Goal: Find specific page/section: Find specific page/section

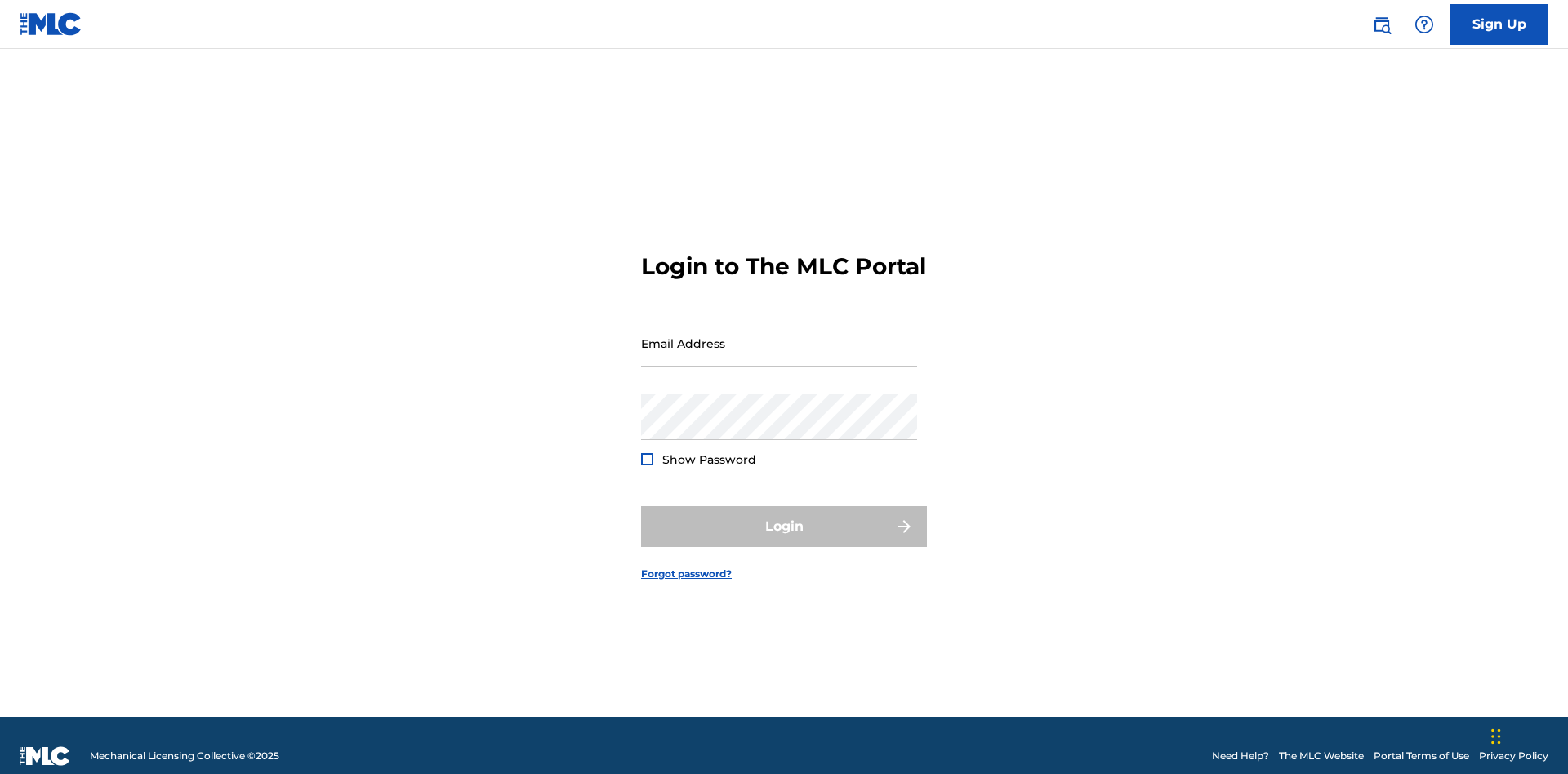
scroll to position [21, 0]
click at [779, 336] on input "Email Address" at bounding box center [780, 343] width 276 height 47
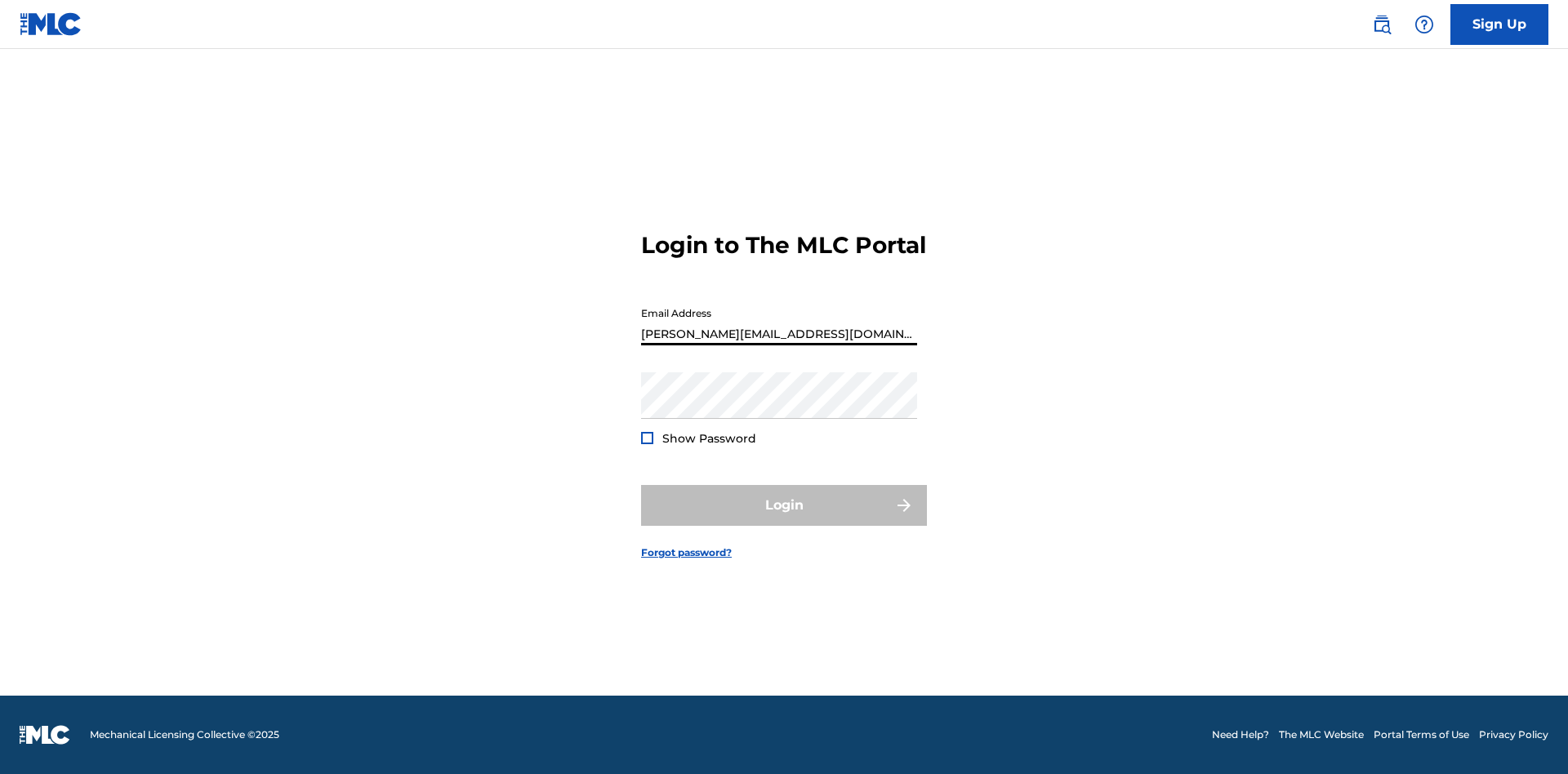
type input "Helena.Songwriter@gmail.com"
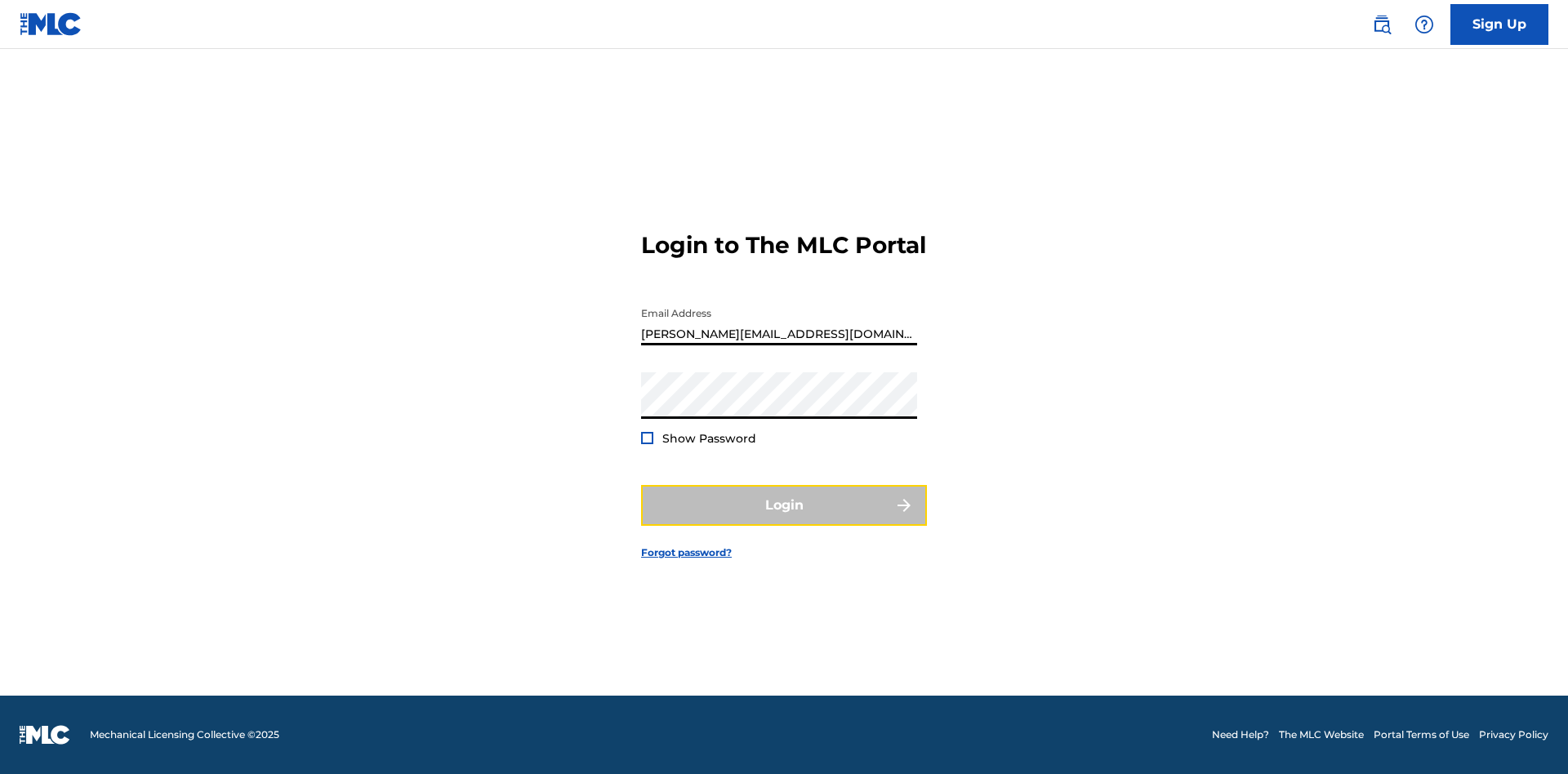
click at [784, 520] on button "Login" at bounding box center [784, 505] width 286 height 41
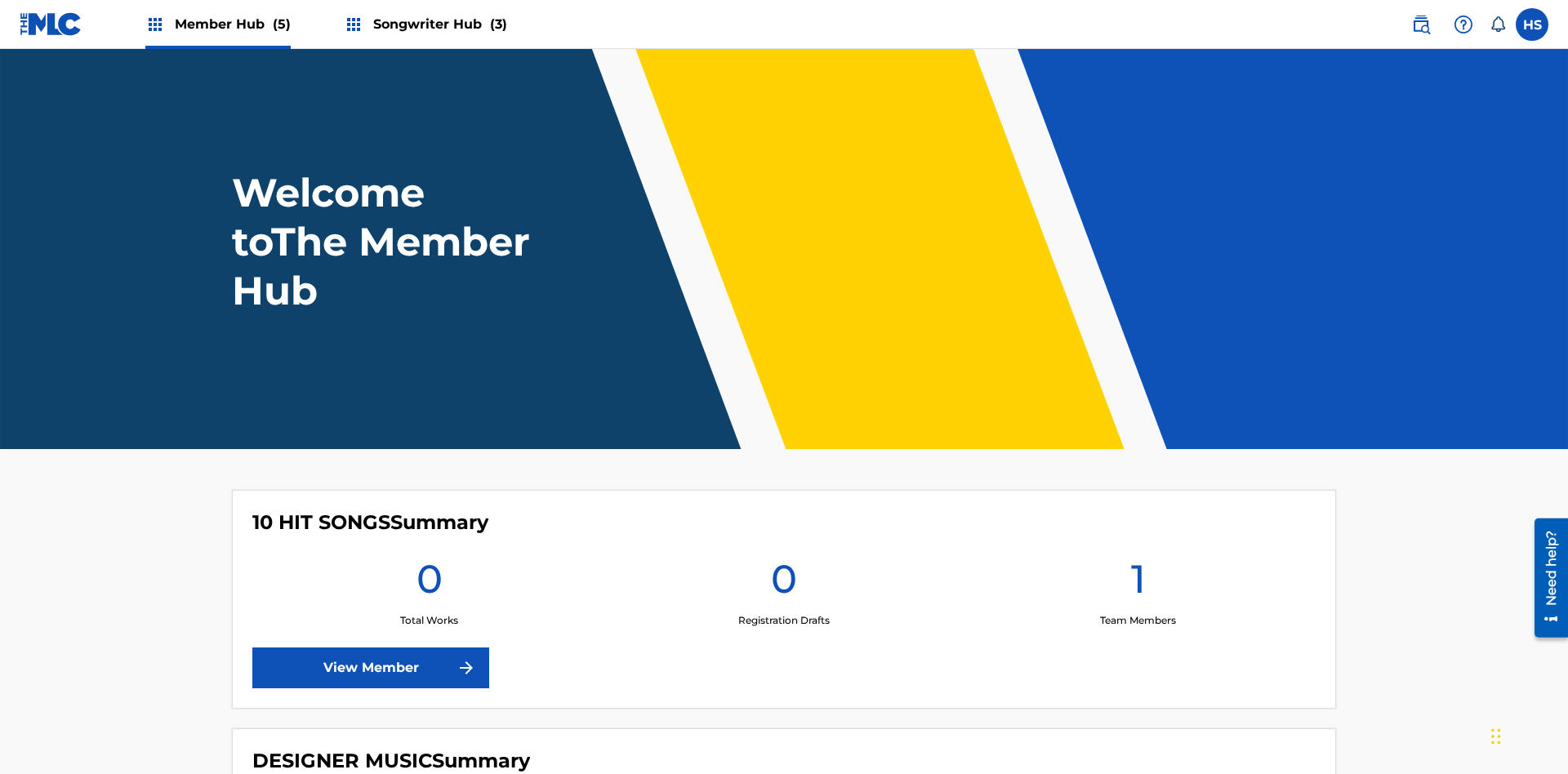
click at [437, 24] on span "Songwriter Hub (3)" at bounding box center [440, 24] width 134 height 19
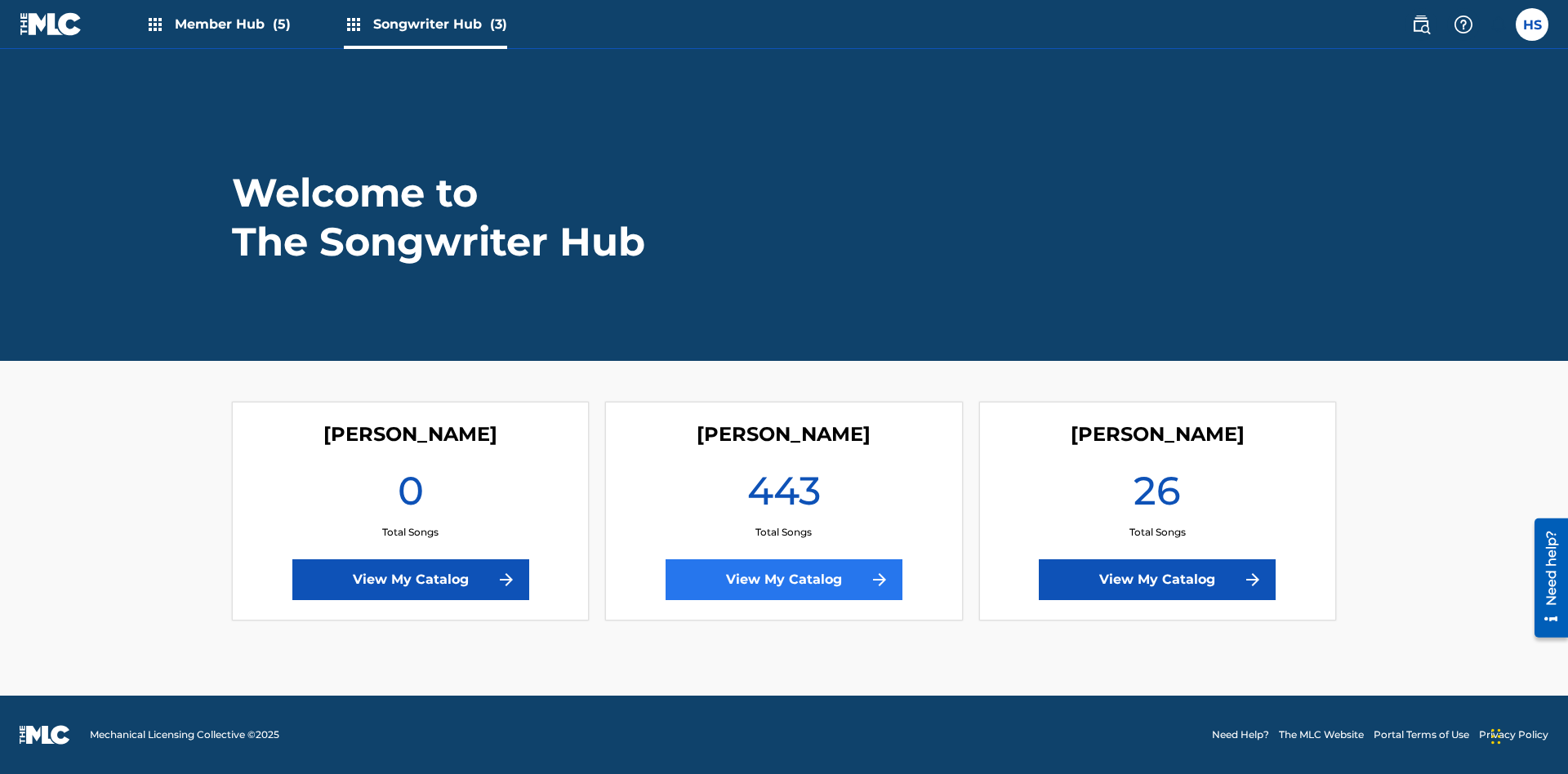
click at [784, 580] on link "View My Catalog" at bounding box center [784, 579] width 237 height 41
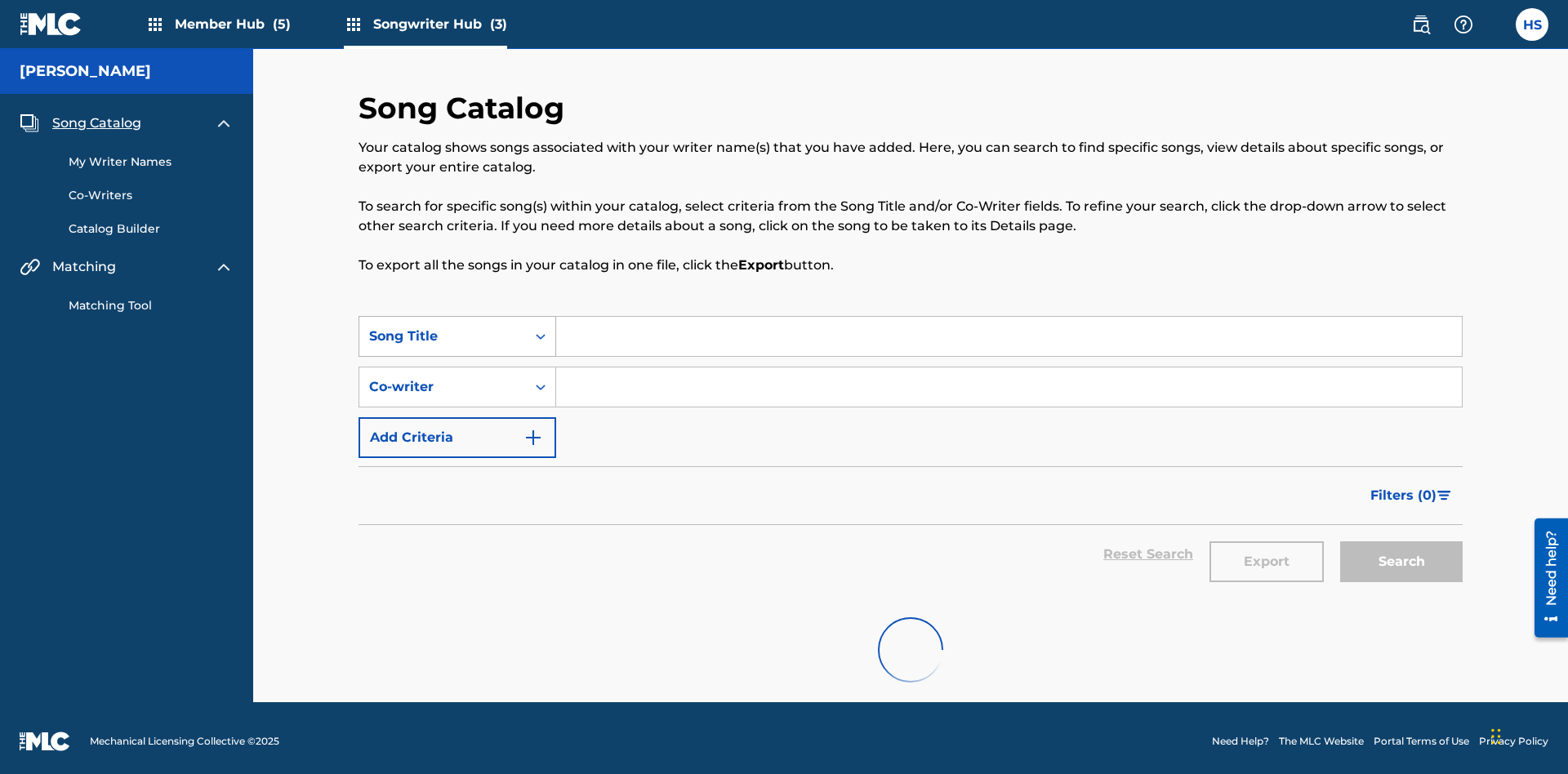
click at [96, 113] on span "Song Catalog" at bounding box center [97, 123] width 89 height 19
click at [443, 327] on div "Song Title" at bounding box center [442, 337] width 147 height 19
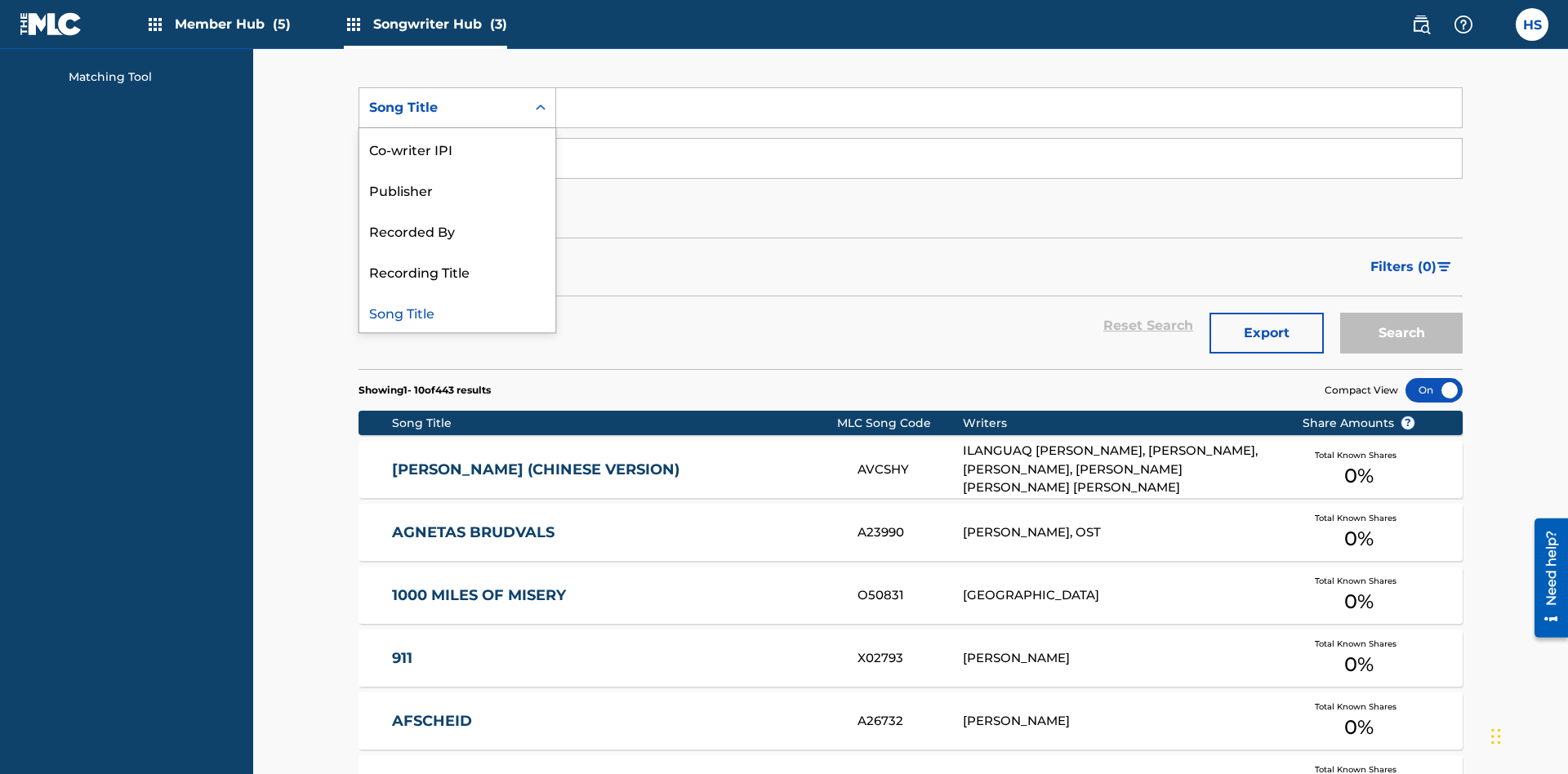
click at [457, 312] on div "Song Title" at bounding box center [457, 312] width 196 height 41
click at [443, 149] on div "Co-writer" at bounding box center [442, 158] width 147 height 19
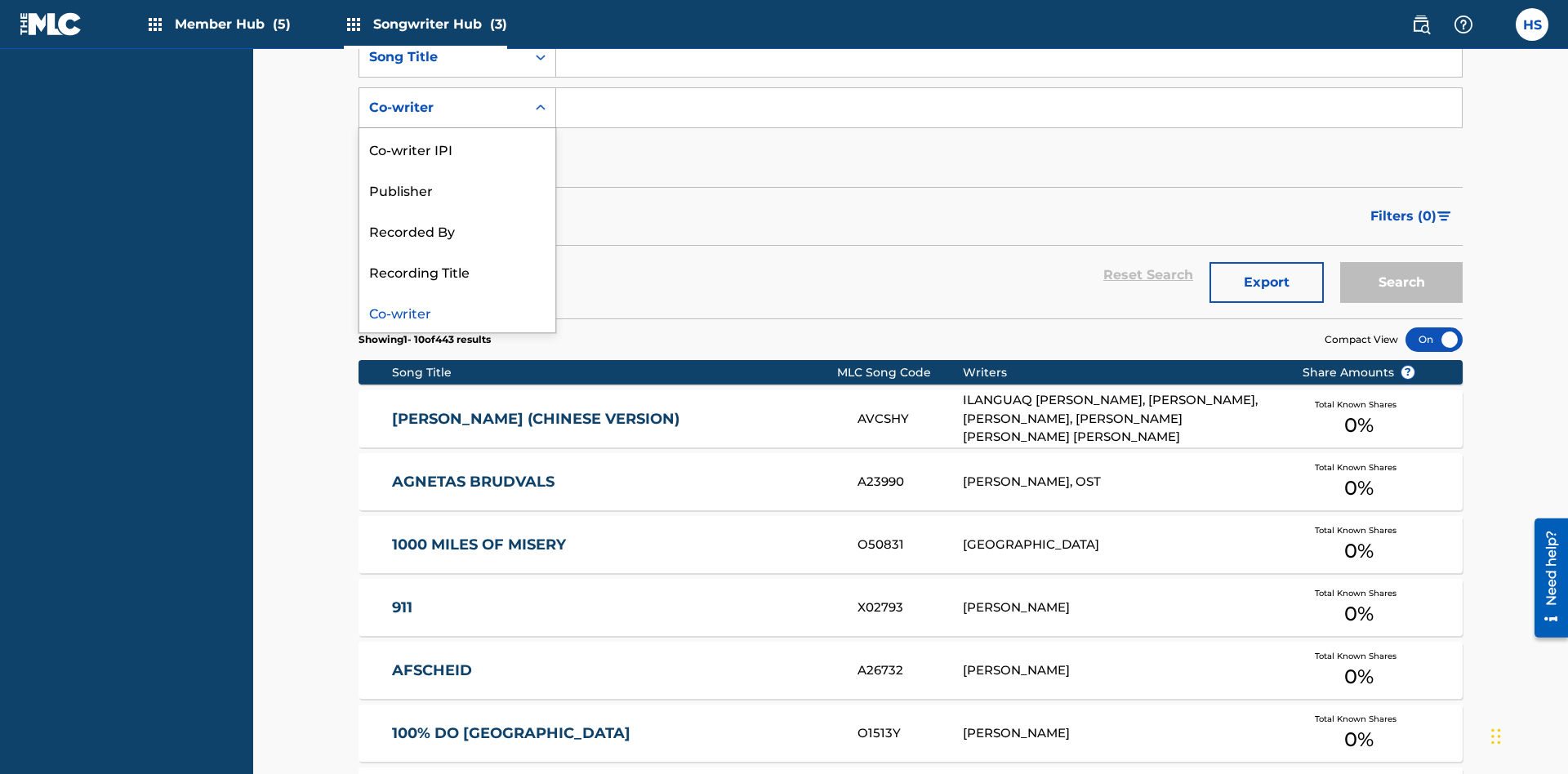
click at [457, 312] on div "Co-writer" at bounding box center [457, 312] width 196 height 41
click at [457, 138] on button "Add Criteria" at bounding box center [457, 158] width 198 height 41
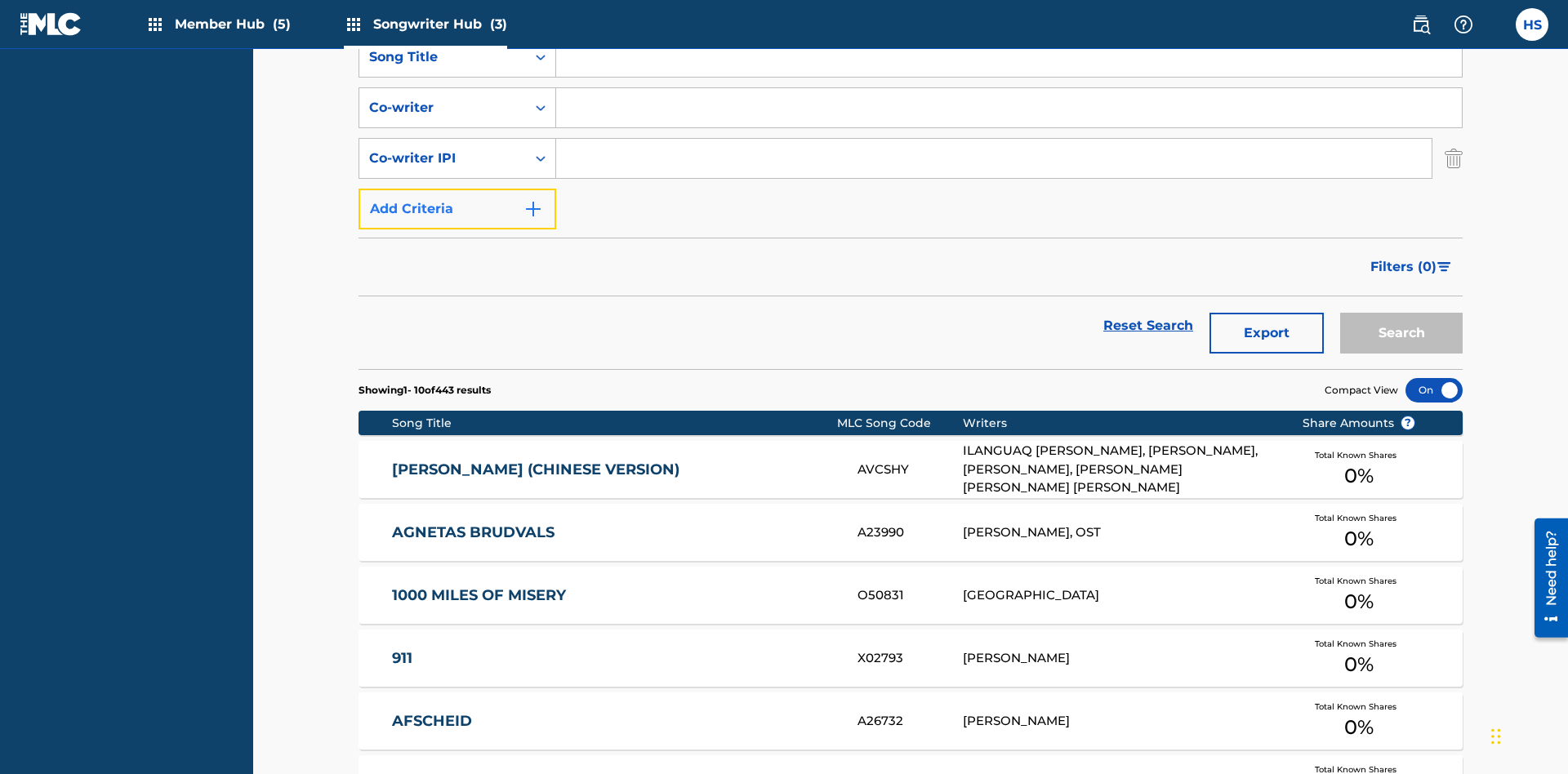
scroll to position [330, 0]
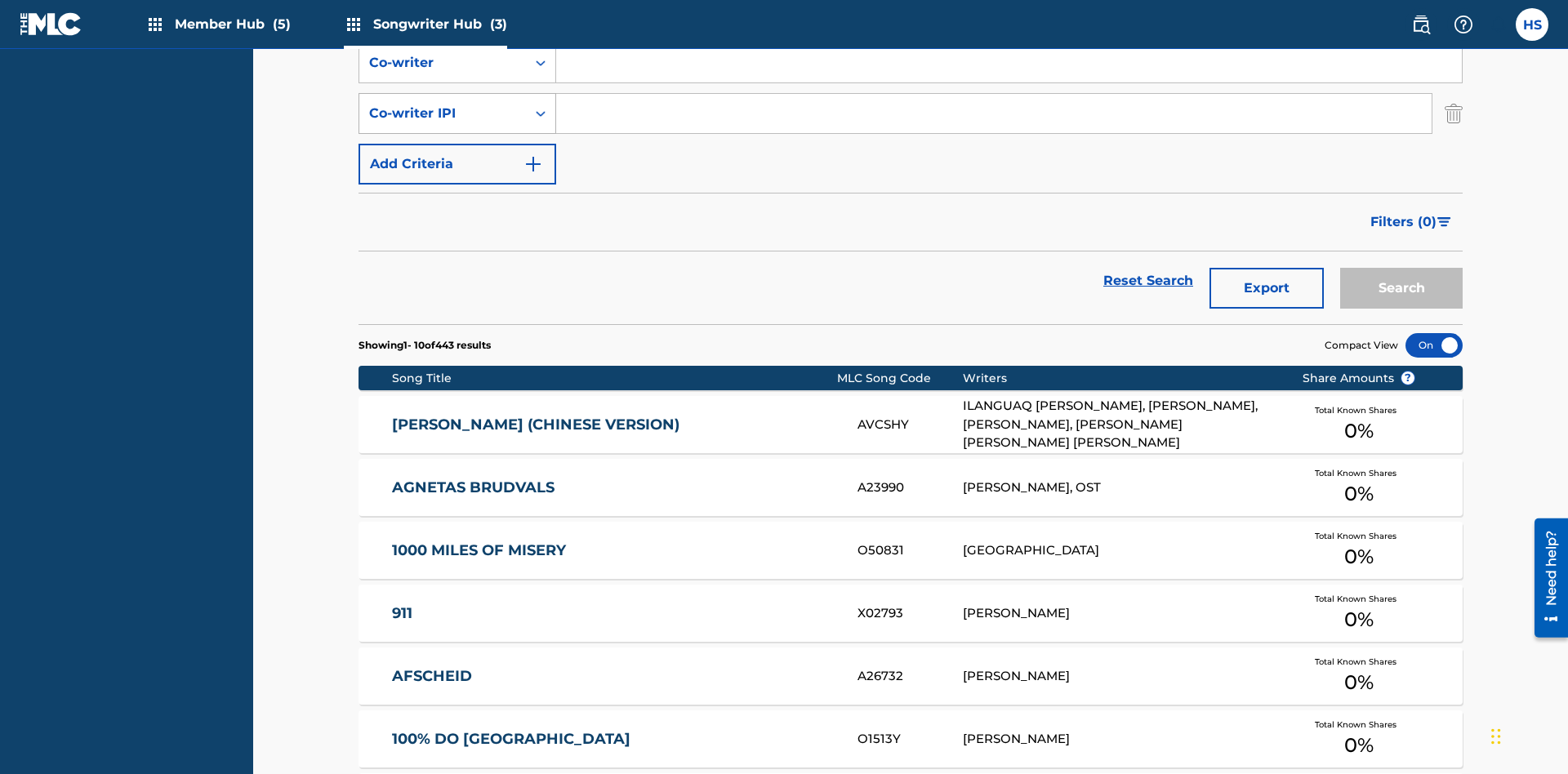
click at [443, 107] on div "Co-writer IPI" at bounding box center [442, 113] width 147 height 19
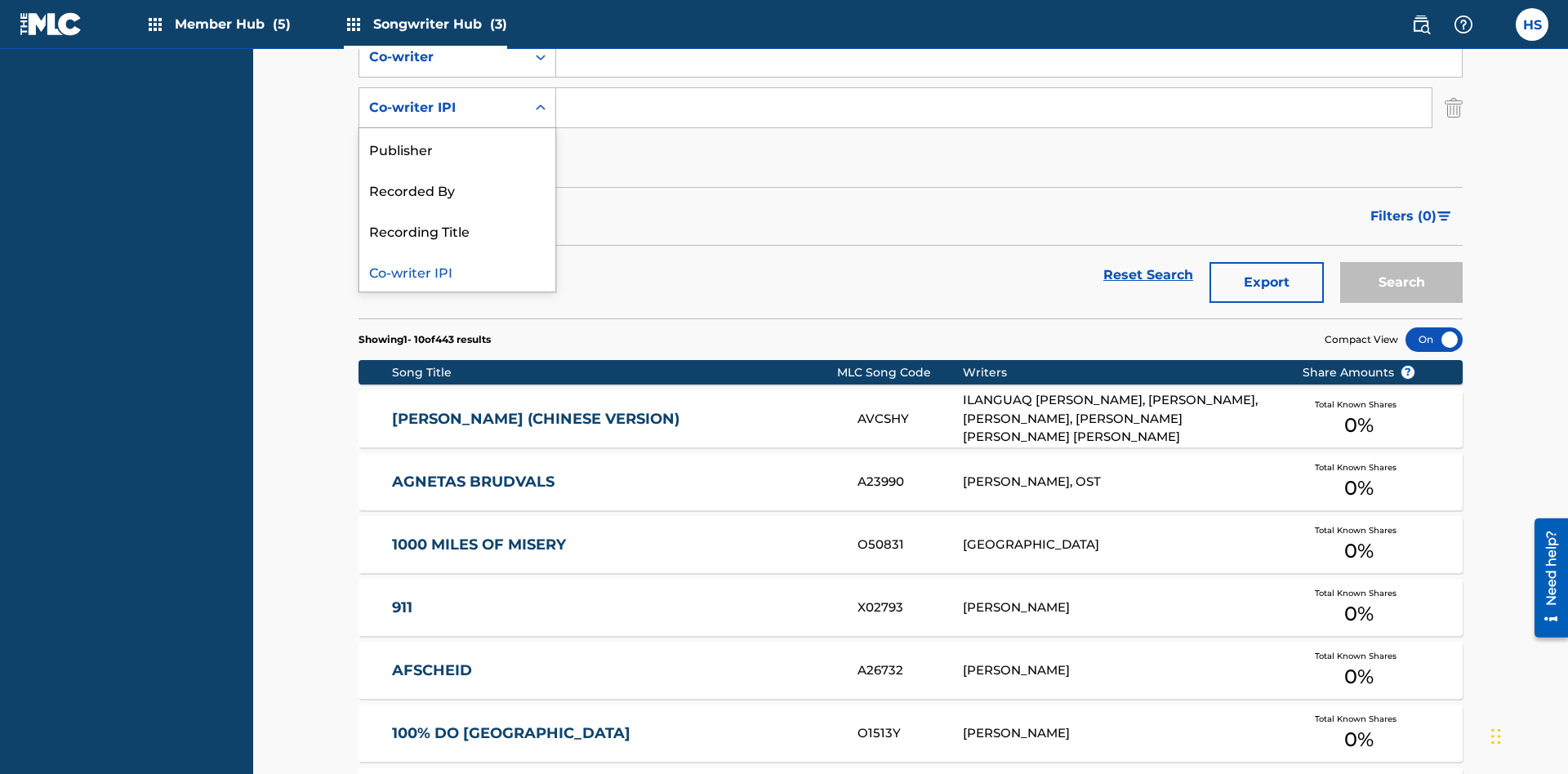
click at [457, 271] on div "Co-writer IPI" at bounding box center [457, 270] width 196 height 41
click at [457, 138] on button "Add Criteria" at bounding box center [457, 158] width 198 height 41
click at [457, 149] on div "Recorded By" at bounding box center [457, 149] width 196 height 41
click at [457, 138] on button "Add Criteria" at bounding box center [457, 158] width 198 height 41
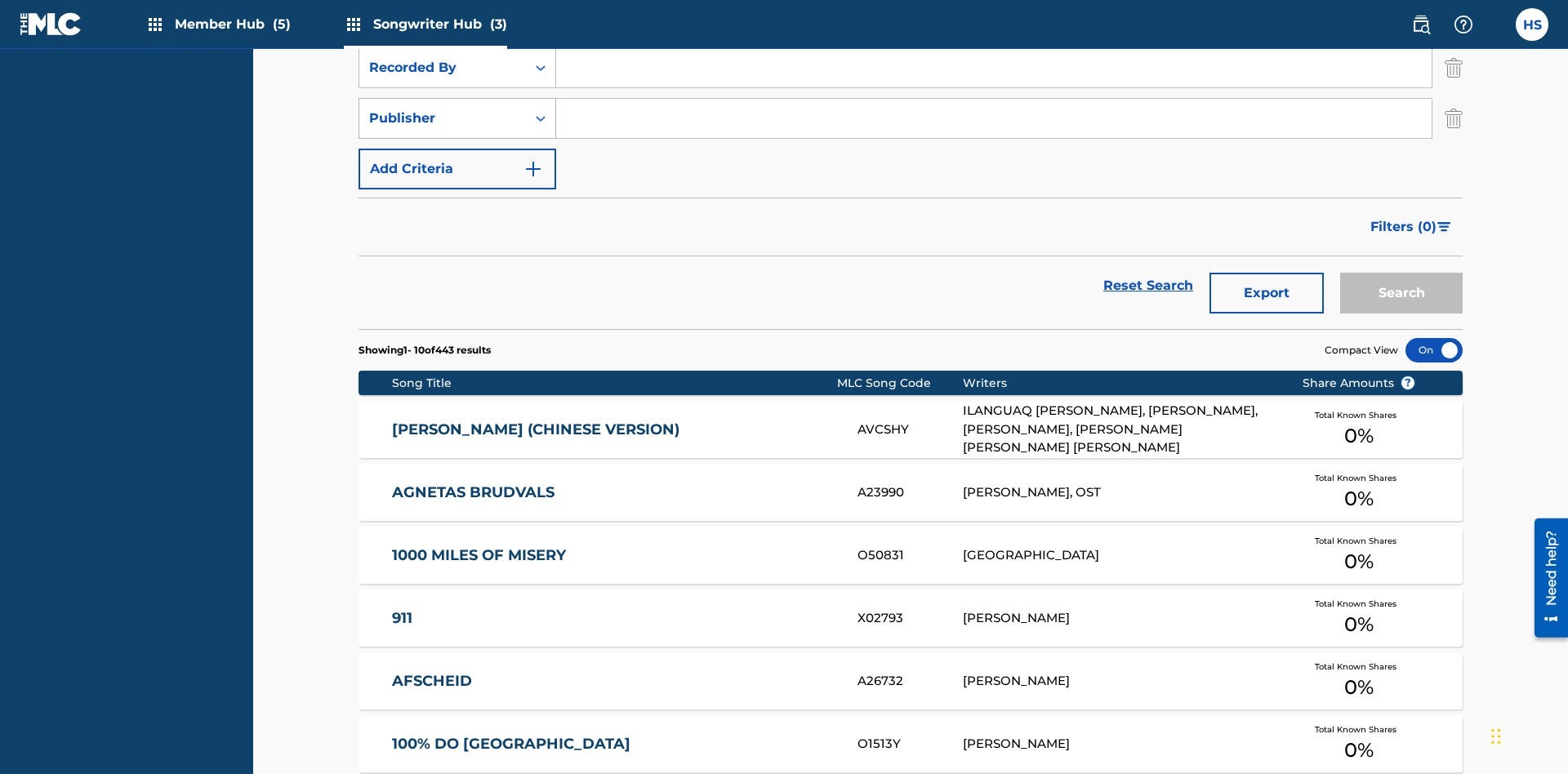
click at [443, 108] on div "Publisher" at bounding box center [442, 118] width 147 height 19
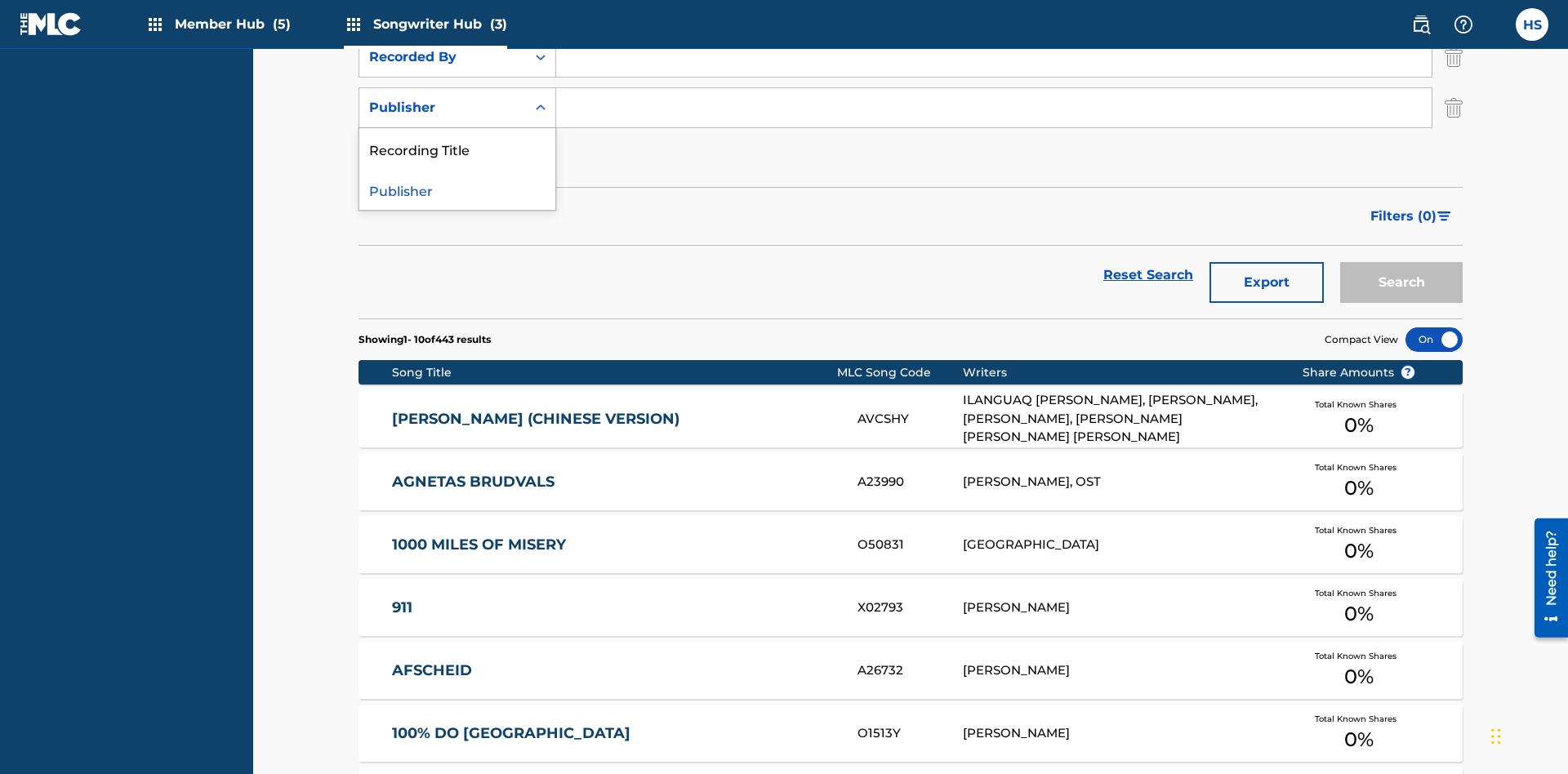
click at [457, 190] on div "Publisher" at bounding box center [457, 189] width 196 height 41
click at [457, 138] on button "Add Criteria" at bounding box center [457, 158] width 198 height 41
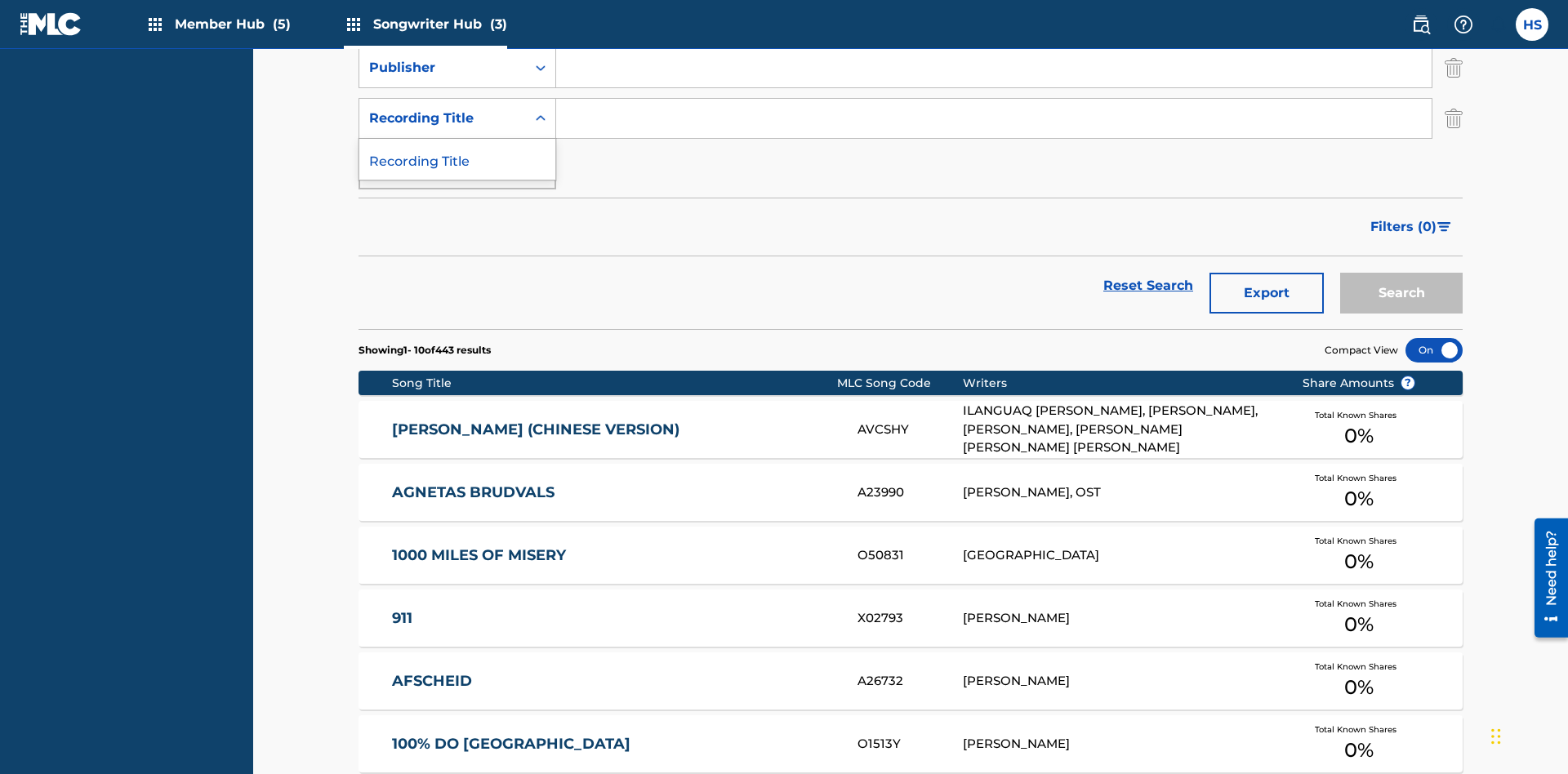
scroll to position [481, 0]
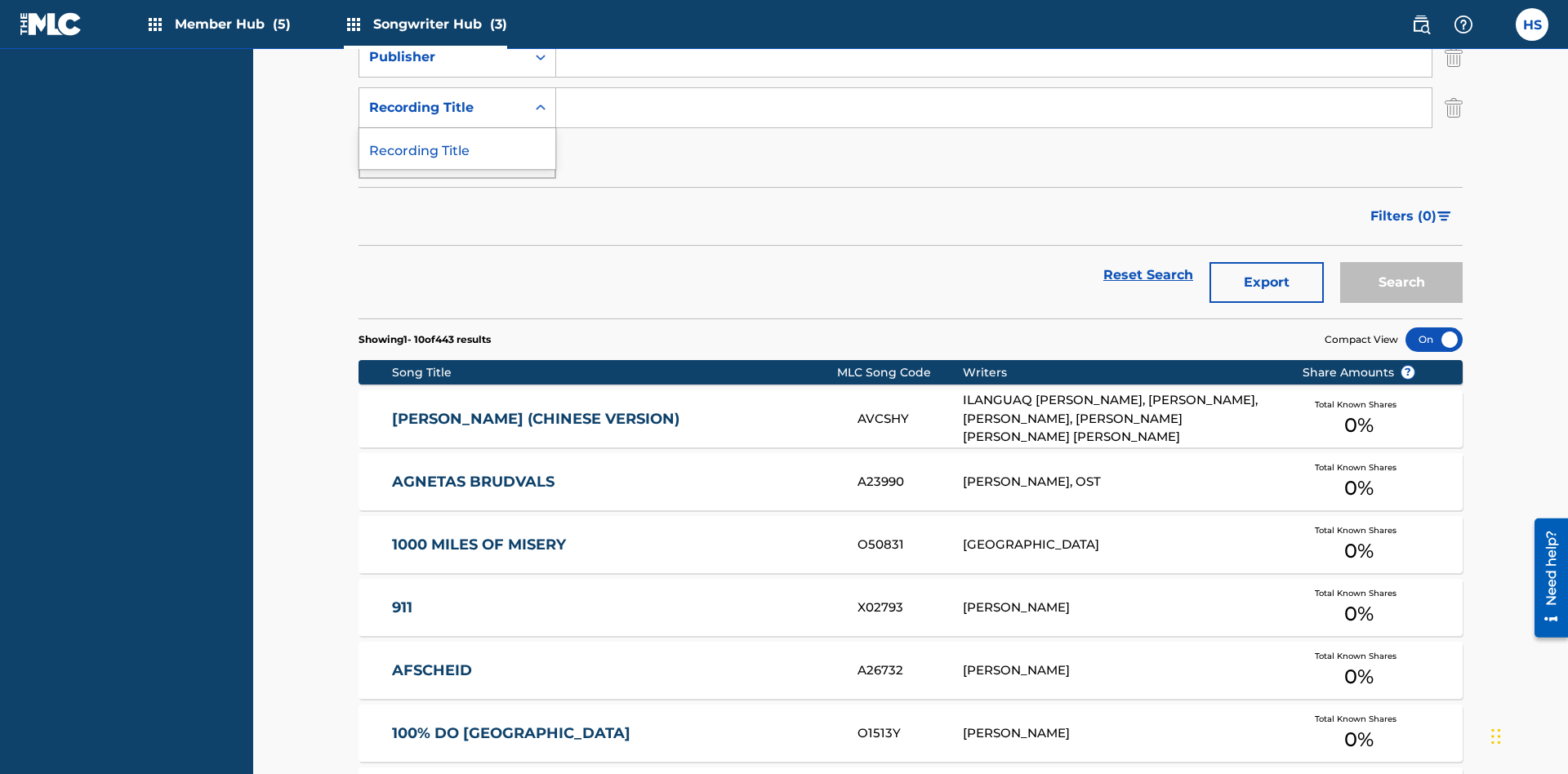
click at [457, 149] on div "Recording Title" at bounding box center [457, 149] width 196 height 41
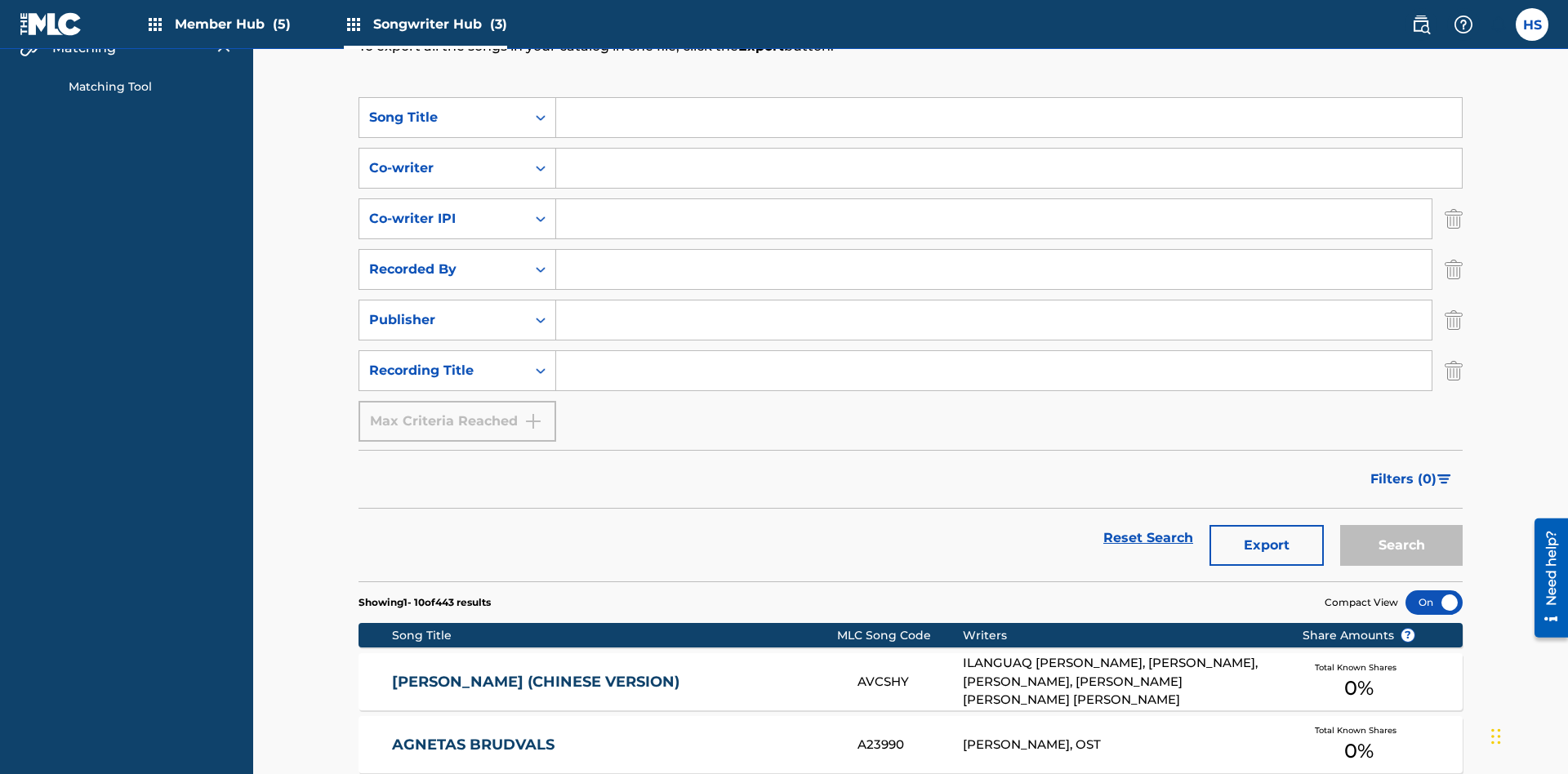
click at [1009, 118] on input "Search Form" at bounding box center [1009, 117] width 905 height 39
type input "MENEAME"
click at [1009, 149] on input "Search Form" at bounding box center [1009, 168] width 905 height 39
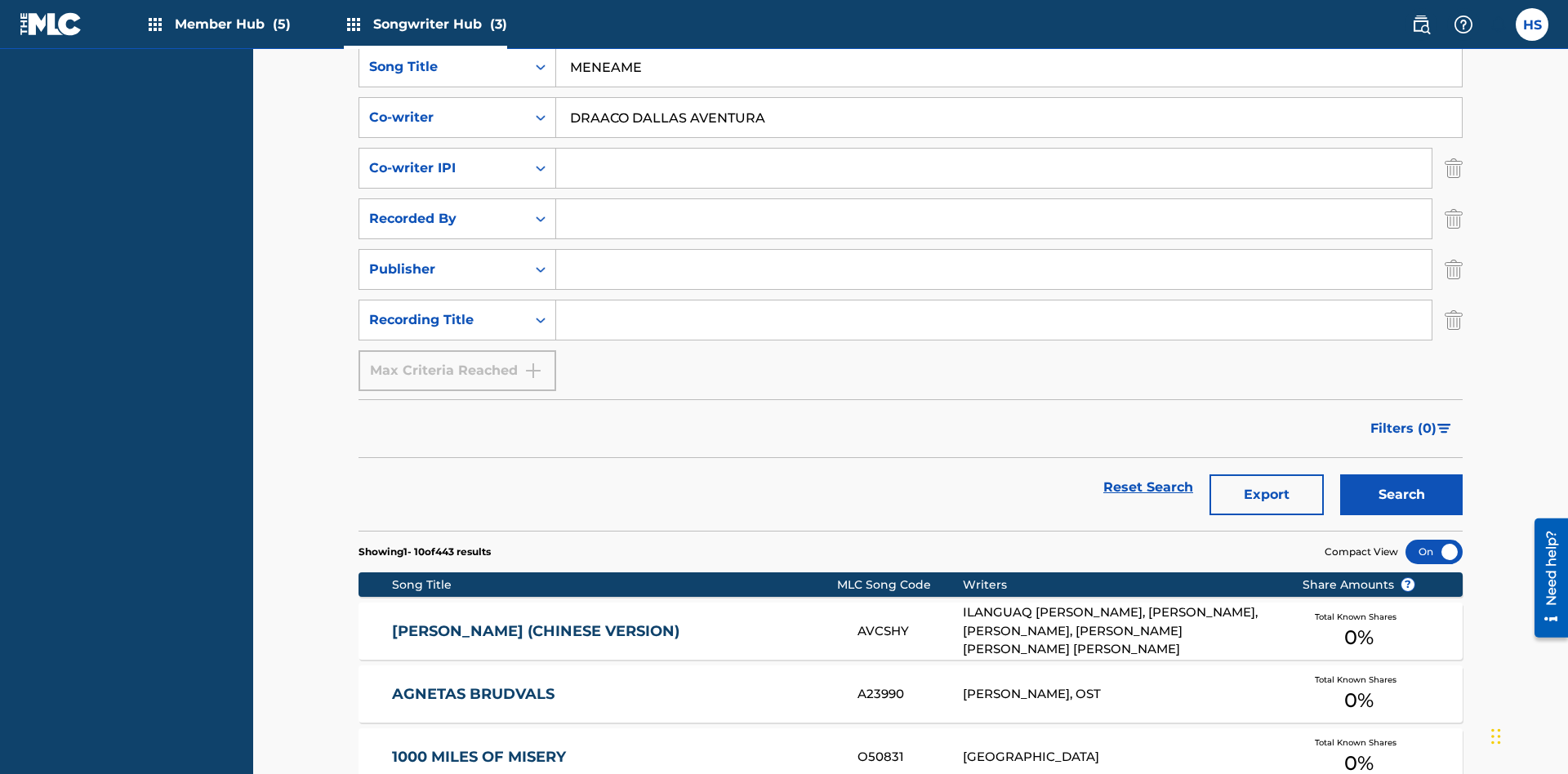
type input "DRAACO DALLAS AVENTURA"
click at [994, 149] on input "Search Form" at bounding box center [994, 168] width 876 height 39
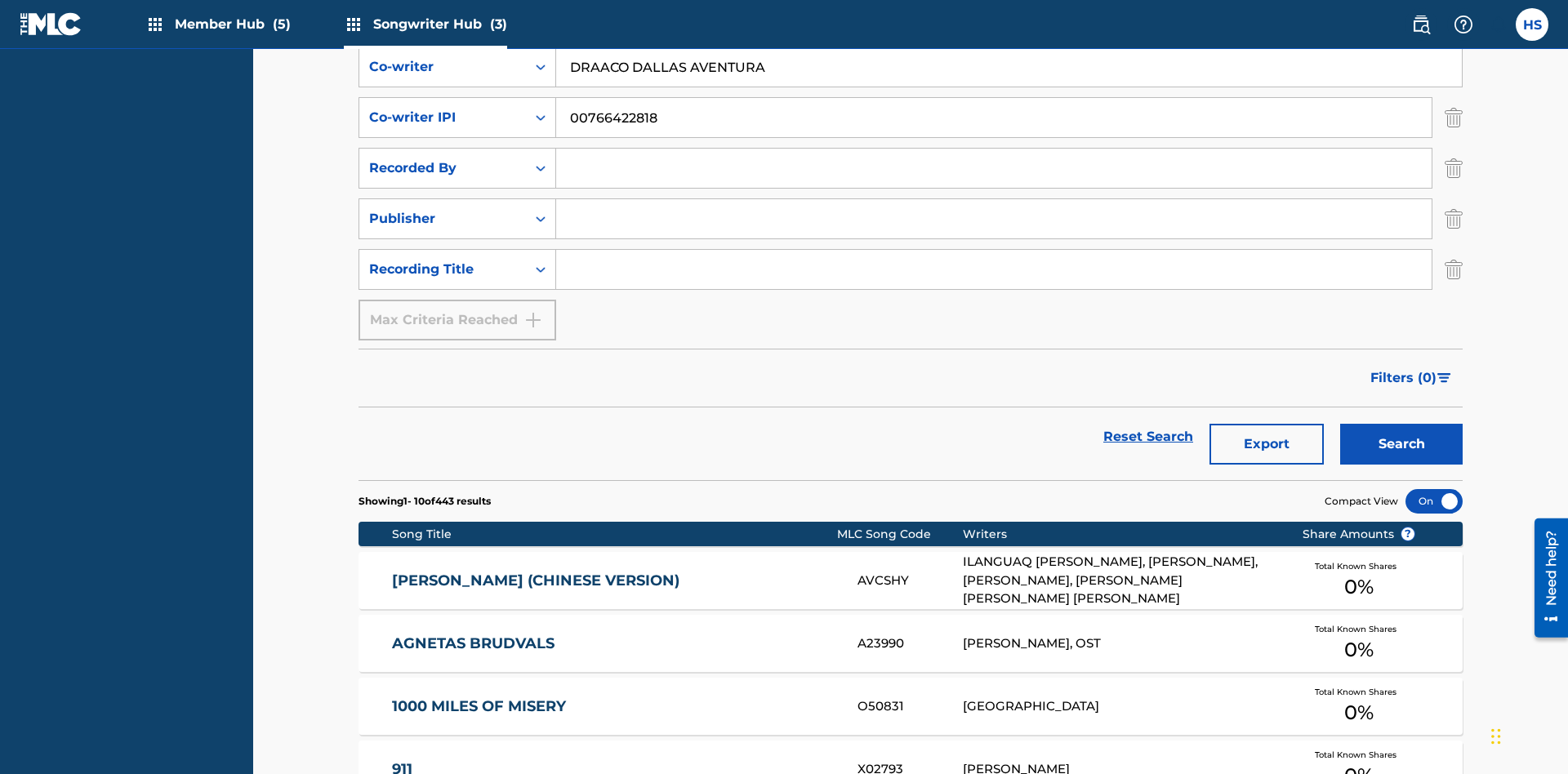
type input "00766422818"
click at [994, 149] on input "Search Form" at bounding box center [994, 168] width 876 height 39
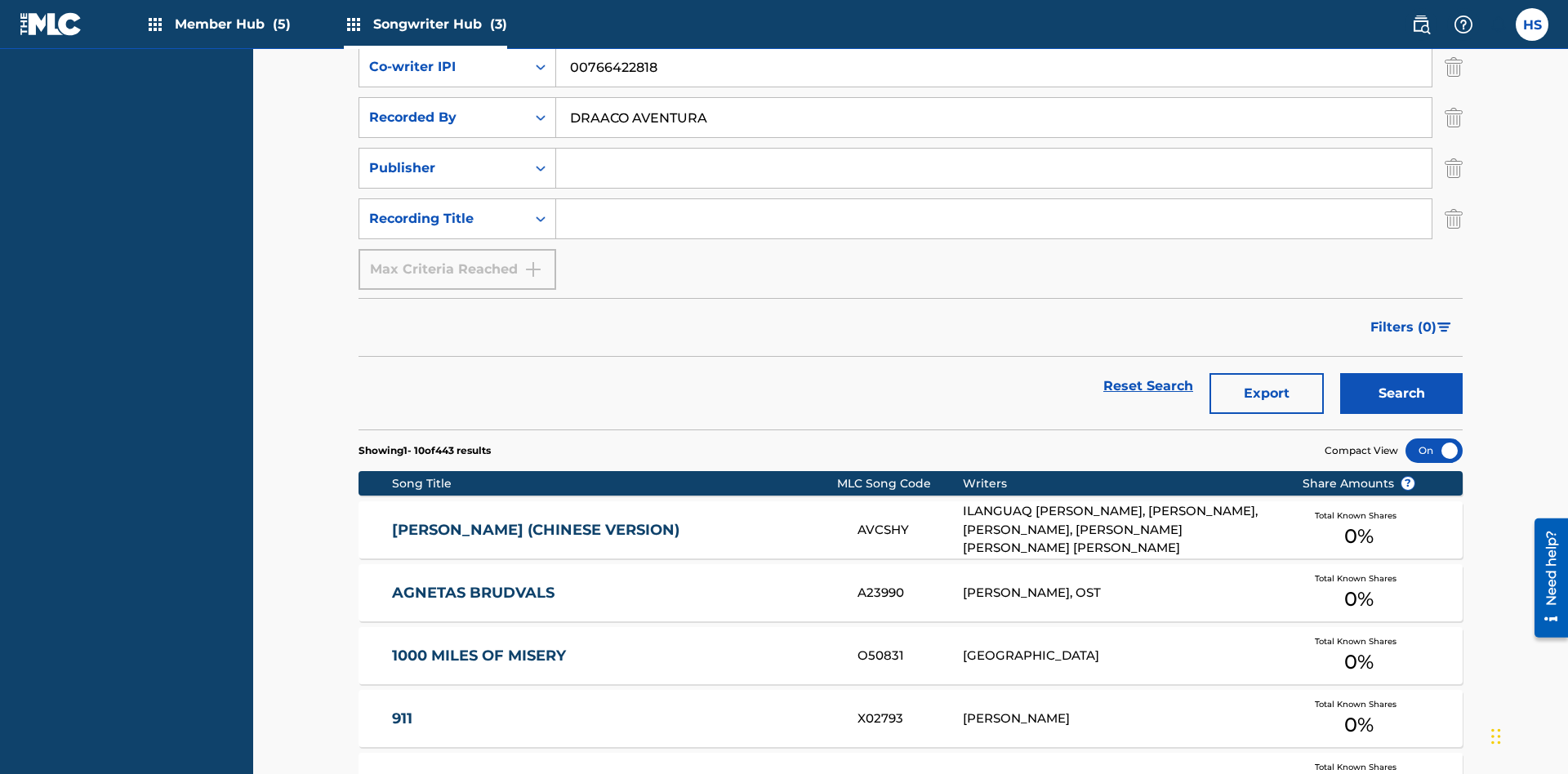
type input "DRAACO AVENTURA"
click at [994, 149] on input "Search Form" at bounding box center [994, 168] width 876 height 39
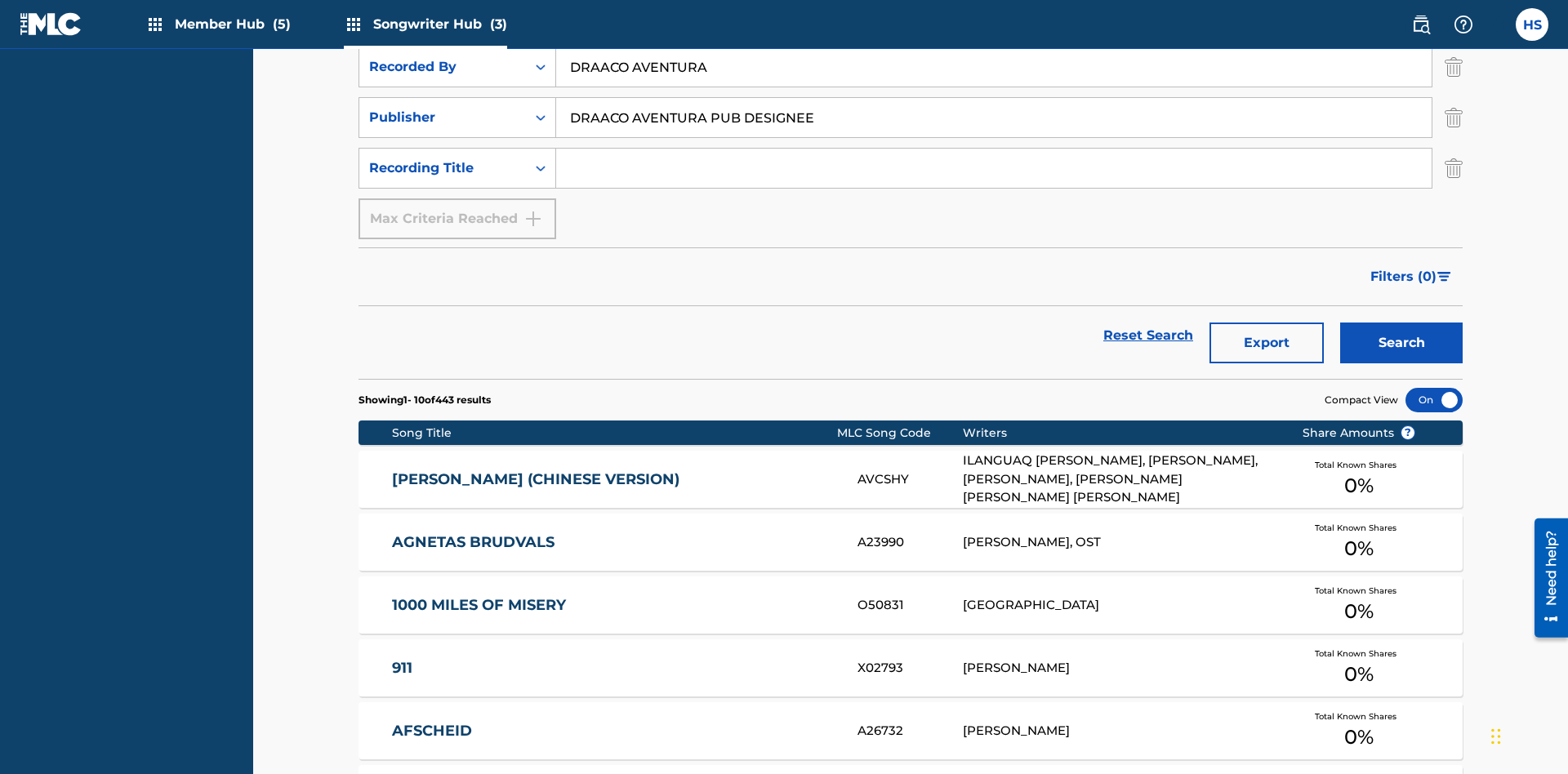
type input "DRAACO AVENTURA PUB DESIGNEE"
click at [994, 149] on input "Search Form" at bounding box center [994, 168] width 876 height 39
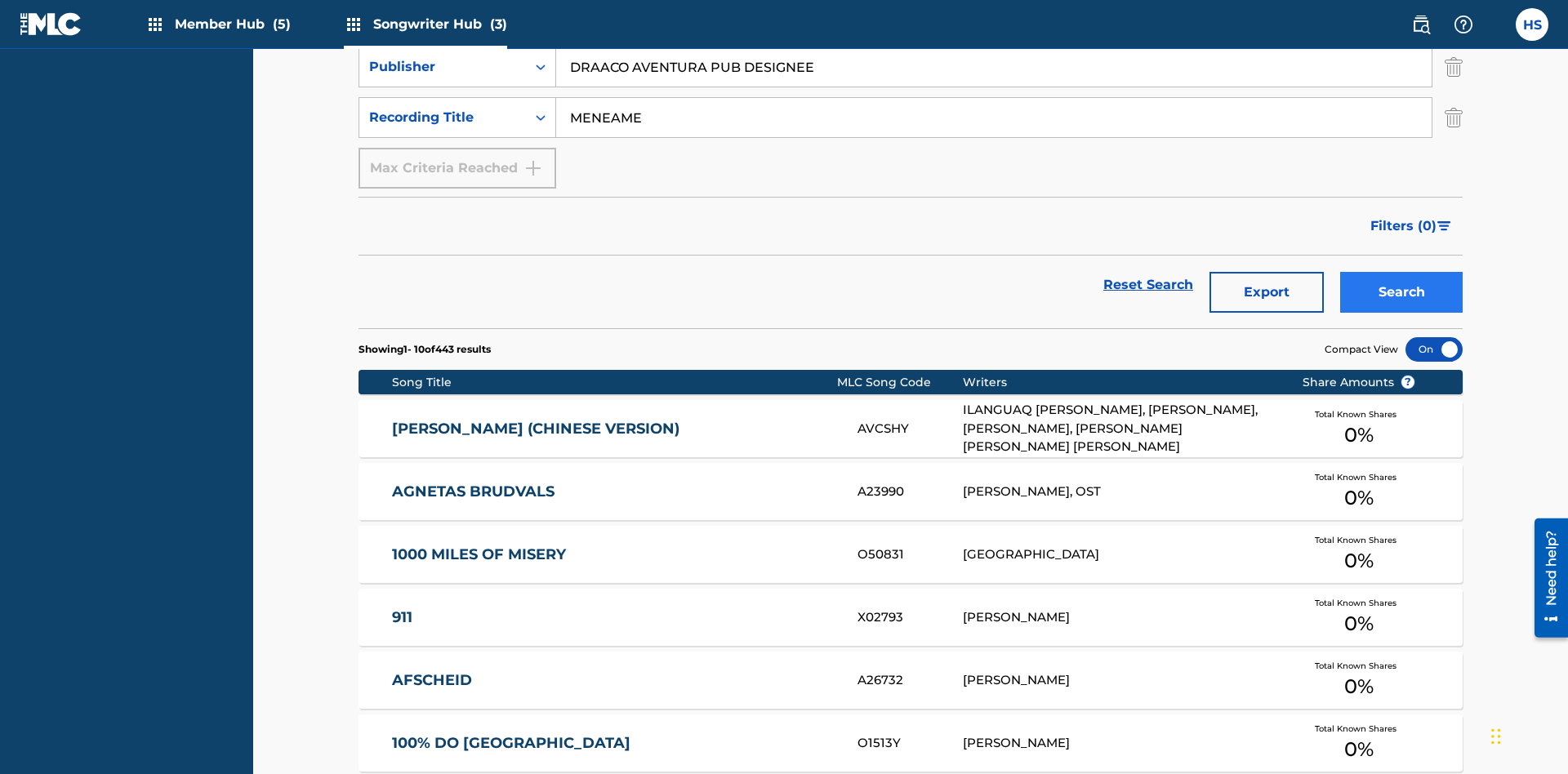
type input "MENEAME"
click at [1401, 272] on button "Search" at bounding box center [1402, 293] width 123 height 41
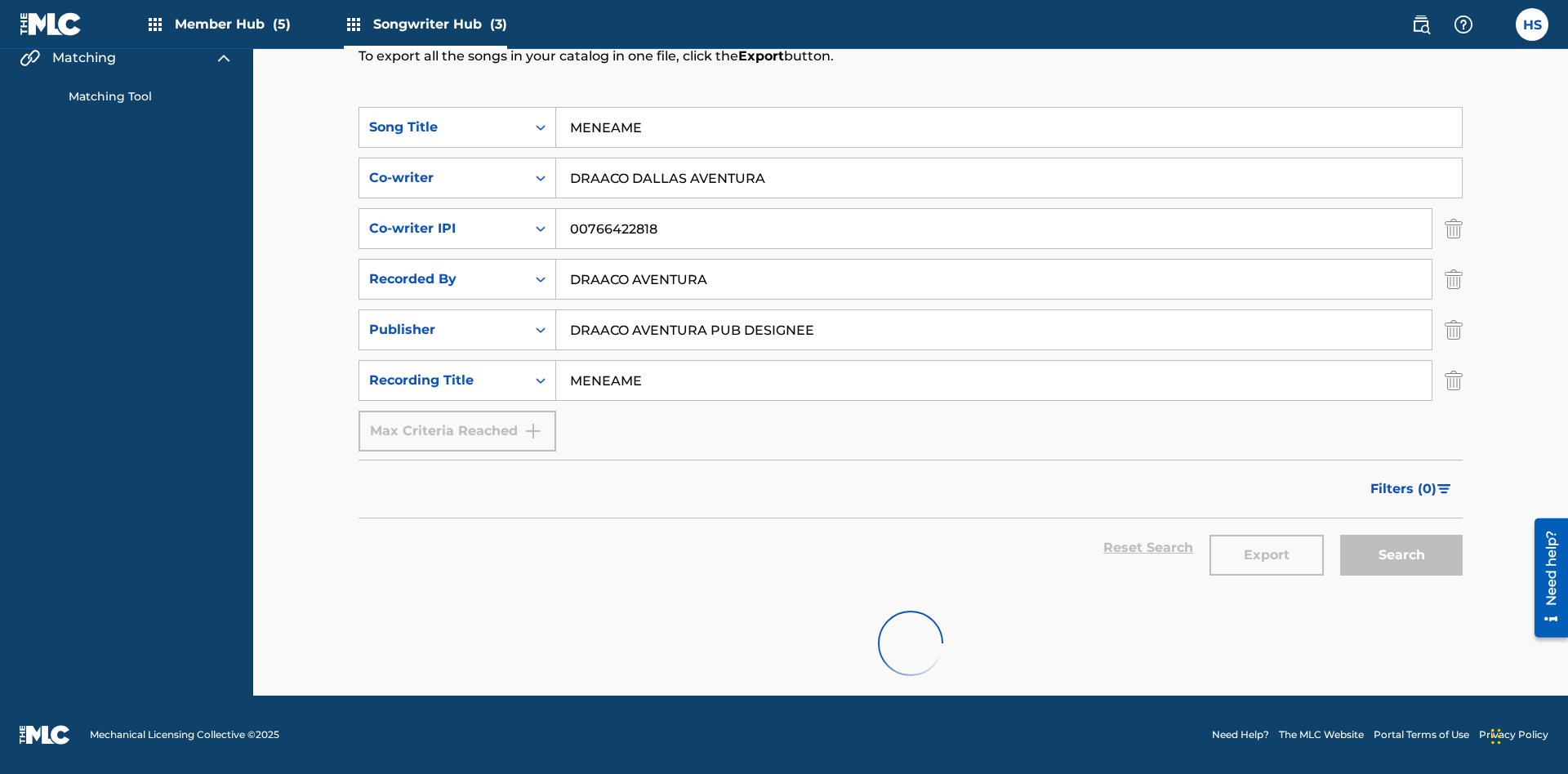
scroll to position [209, 0]
